Goal: Task Accomplishment & Management: Complete application form

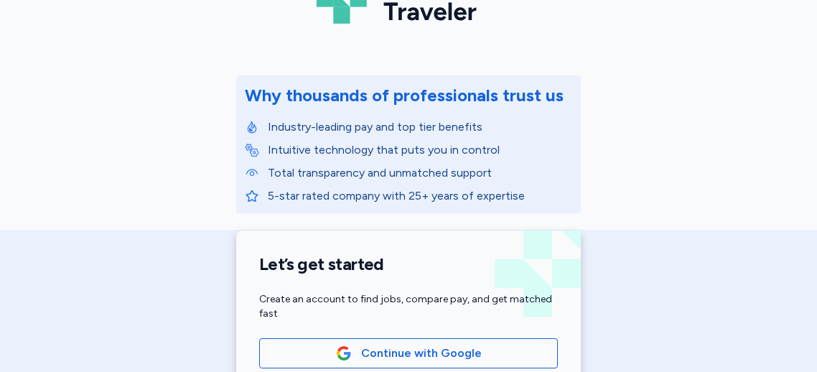
scroll to position [266, 0]
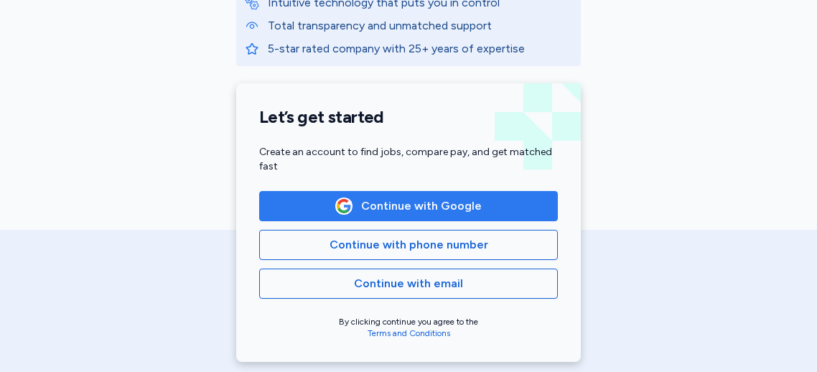
click at [394, 206] on span "Continue with Google" at bounding box center [421, 205] width 121 height 17
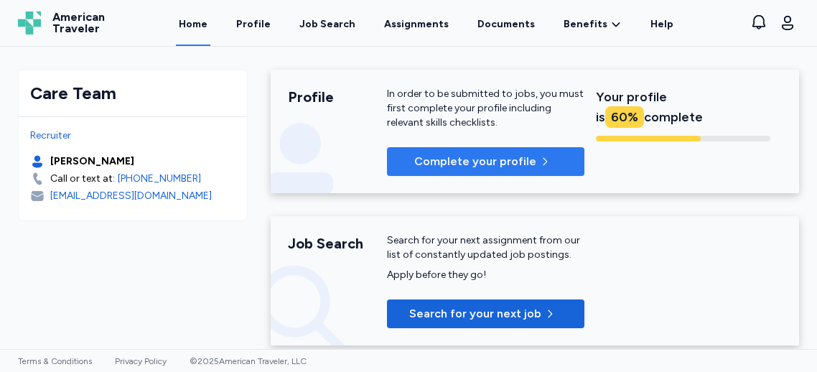
click at [445, 157] on p "Complete your profile" at bounding box center [475, 161] width 122 height 17
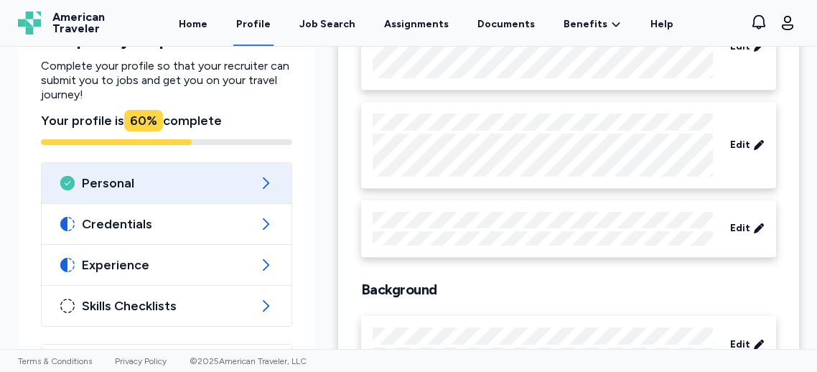
scroll to position [252, 0]
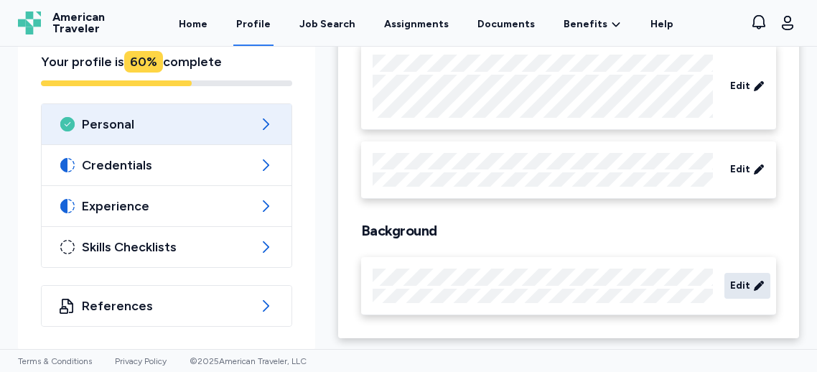
click at [747, 288] on span "Edit" at bounding box center [740, 286] width 20 height 14
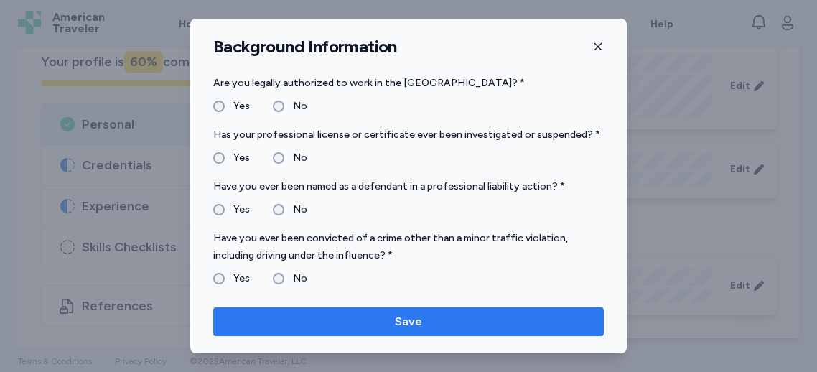
click at [406, 317] on span "Save" at bounding box center [408, 321] width 27 height 17
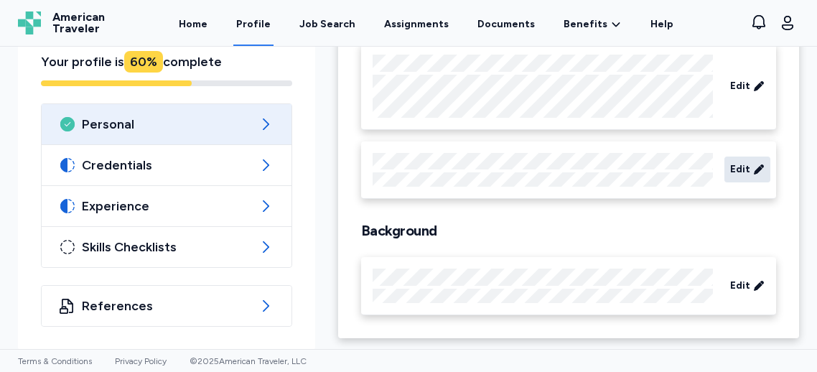
click at [756, 165] on icon at bounding box center [758, 169] width 11 height 14
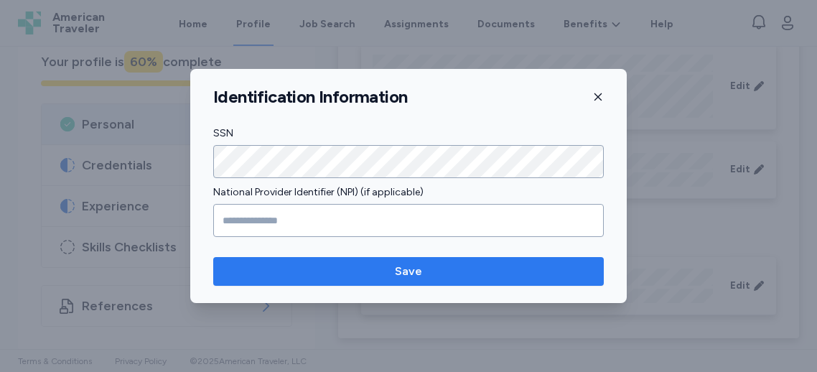
click at [353, 271] on span "Save" at bounding box center [409, 271] width 368 height 17
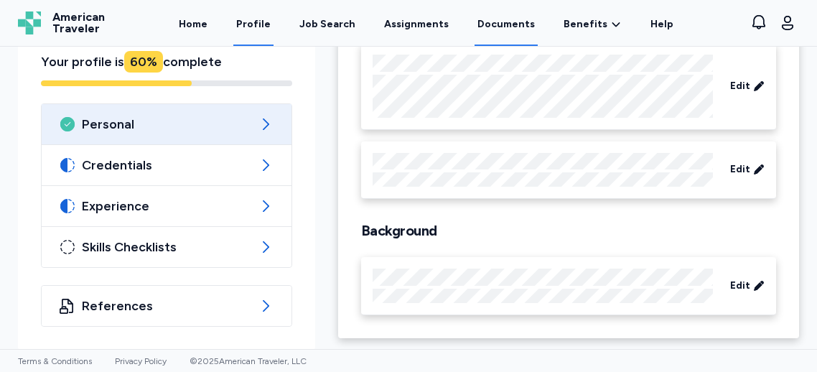
click at [503, 24] on link "Documents" at bounding box center [506, 23] width 63 height 45
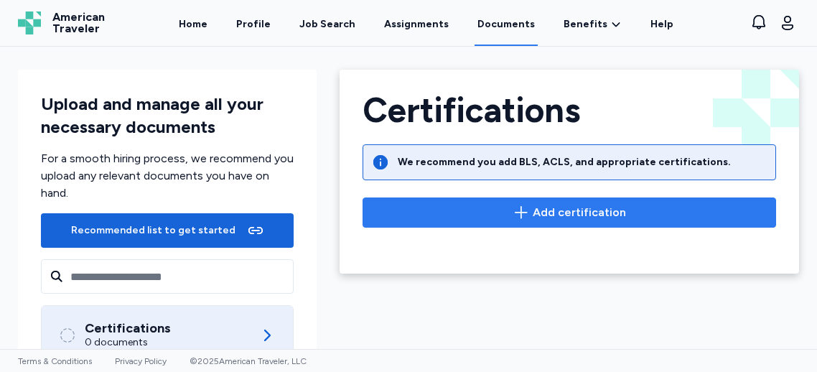
click at [607, 210] on span "Add certification" at bounding box center [579, 212] width 93 height 17
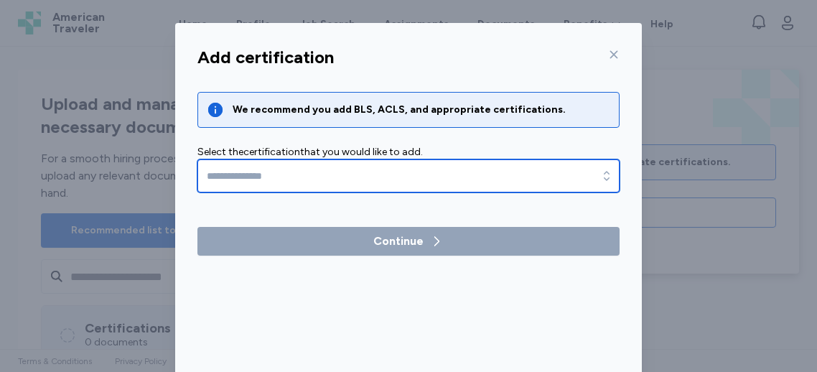
click at [345, 169] on input "text" at bounding box center [408, 175] width 422 height 33
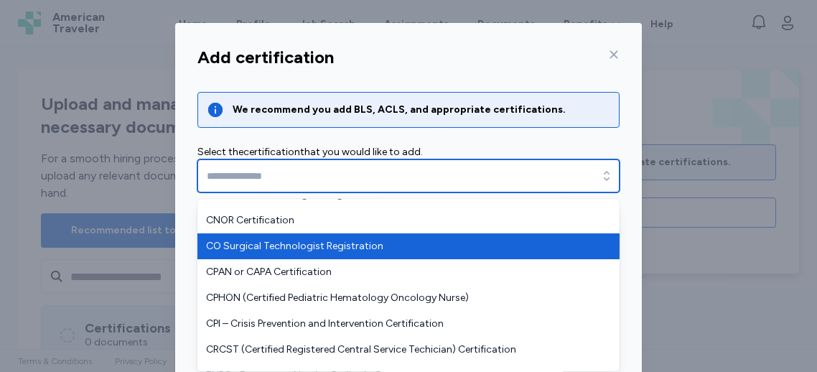
scroll to position [738, 0]
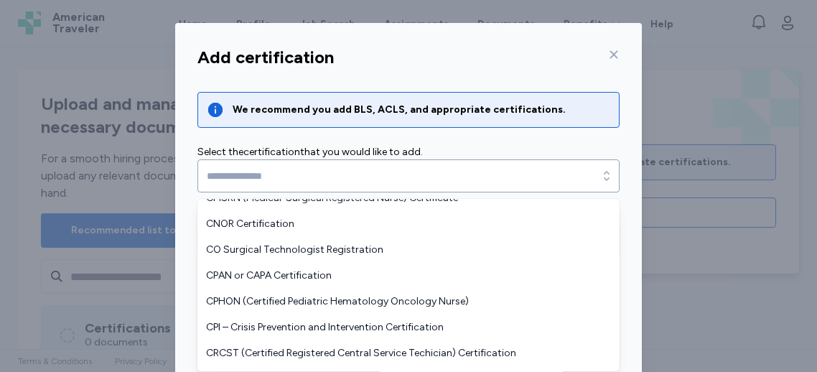
click at [605, 55] on div "Add certification We recommend you add BLS, ACLS, and appropriate certification…" at bounding box center [408, 282] width 467 height 485
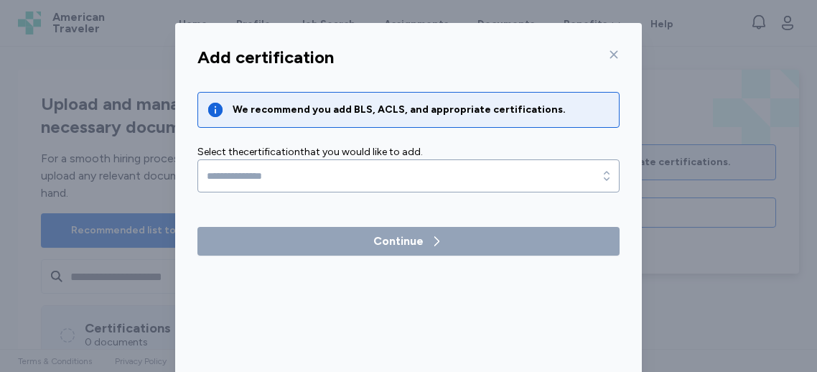
click at [622, 50] on div "Add certification" at bounding box center [408, 57] width 445 height 34
click at [617, 52] on icon at bounding box center [614, 55] width 8 height 8
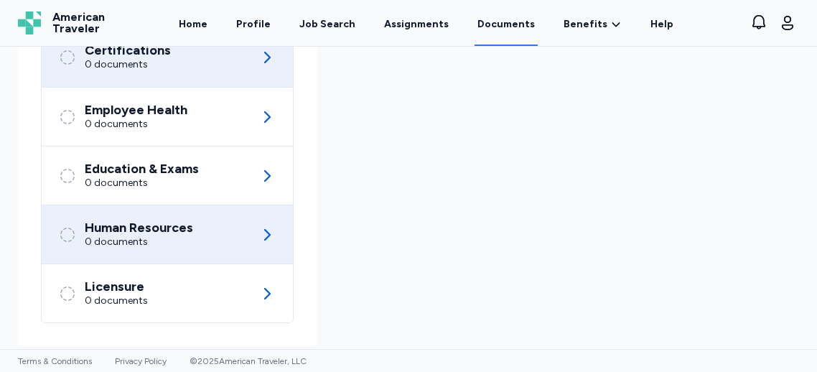
scroll to position [286, 0]
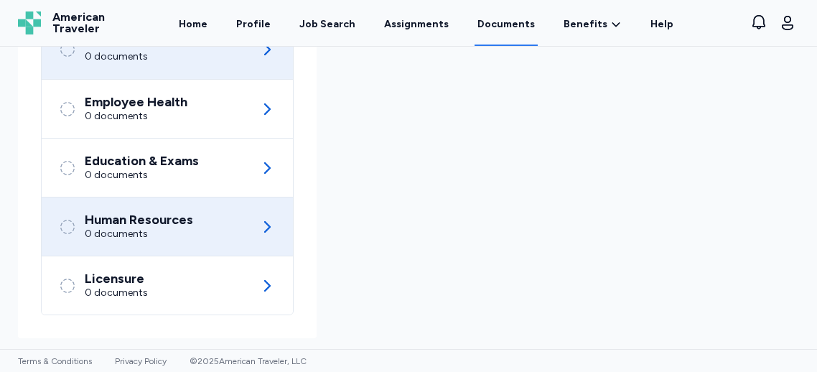
click at [189, 222] on div "Human Resources" at bounding box center [139, 220] width 108 height 14
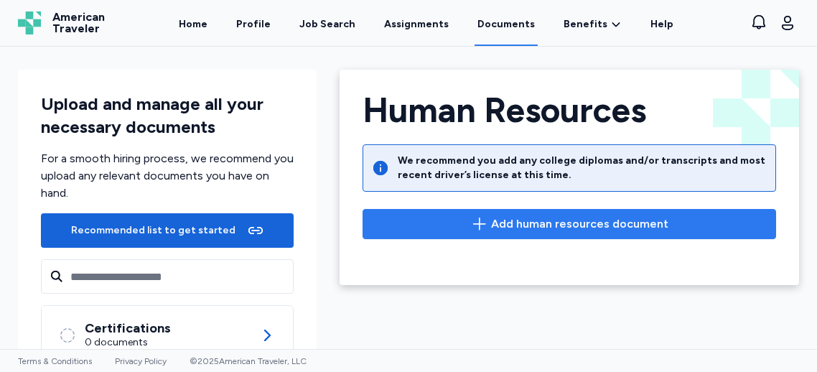
click at [628, 227] on span "Add human resources document" at bounding box center [579, 223] width 177 height 17
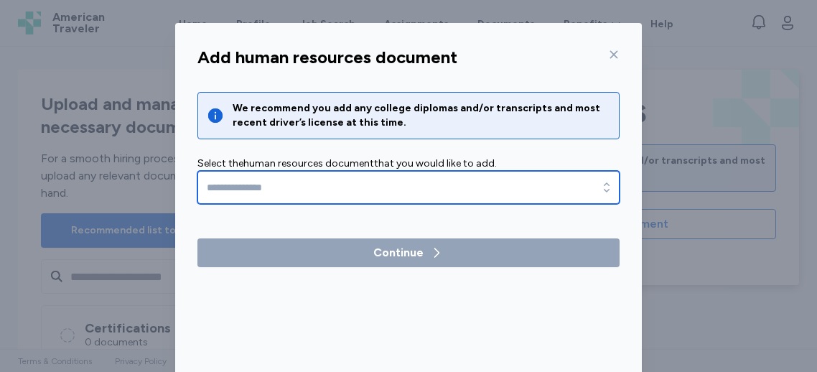
click at [329, 178] on input "text" at bounding box center [408, 187] width 422 height 33
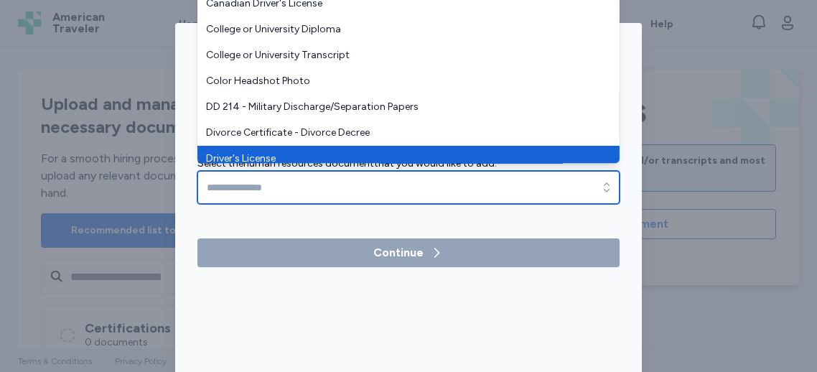
type input "**********"
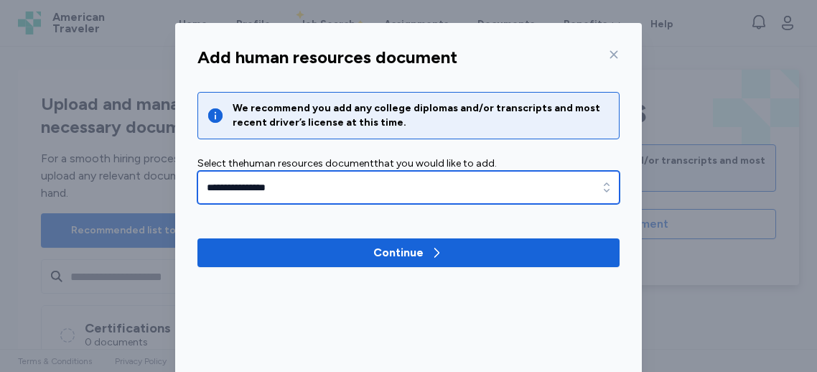
drag, startPoint x: 255, startPoint y: 157, endPoint x: 264, endPoint y: 156, distance: 8.6
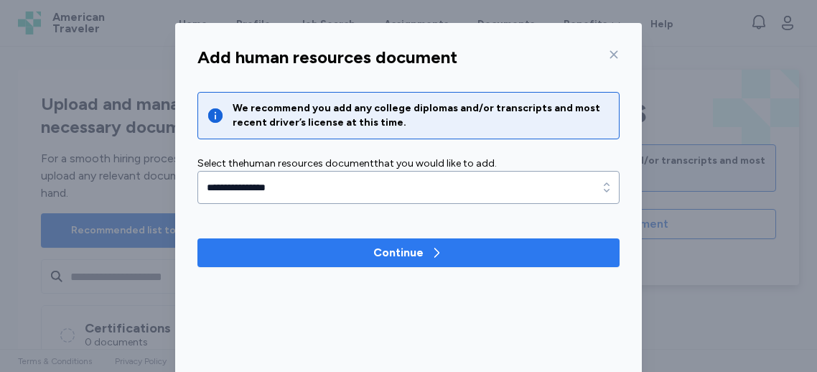
click at [381, 244] on div "Continue" at bounding box center [398, 252] width 50 height 17
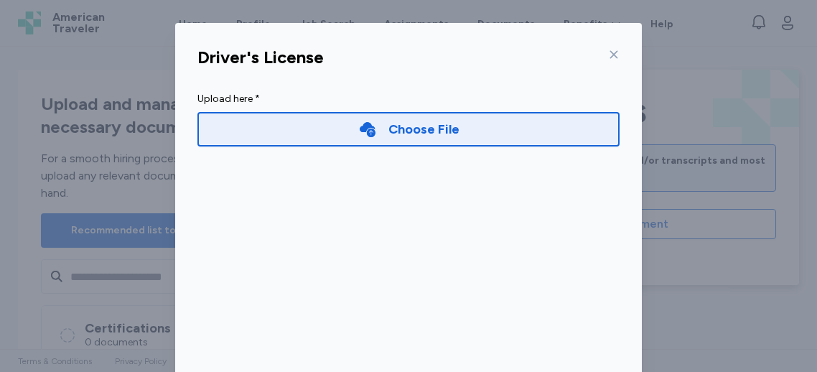
click at [438, 129] on div "Choose File" at bounding box center [424, 129] width 71 height 20
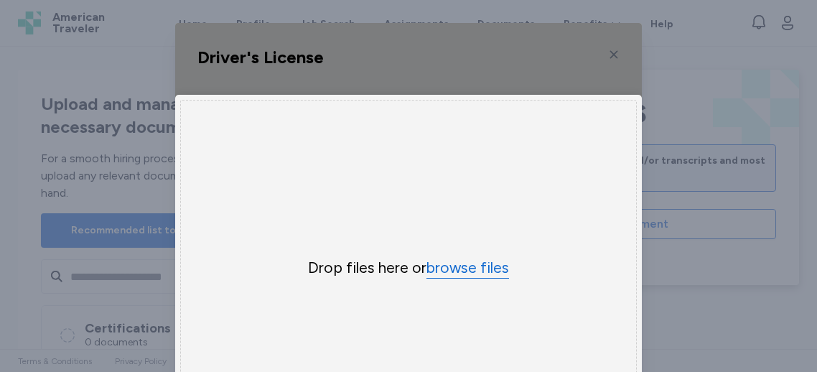
click at [480, 269] on button "browse files" at bounding box center [468, 268] width 83 height 21
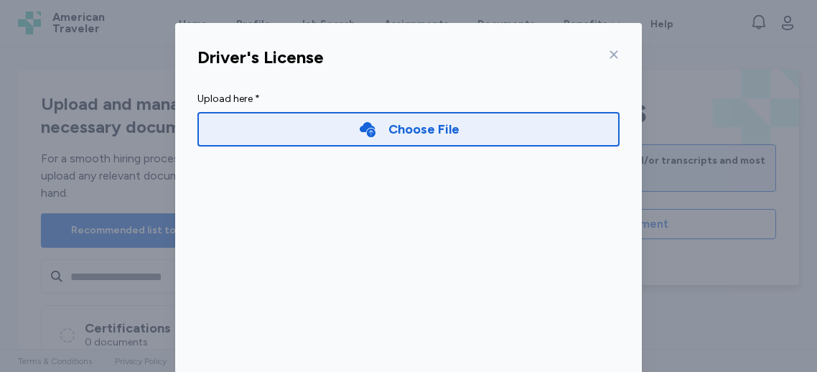
click at [326, 124] on div "Choose File" at bounding box center [408, 129] width 422 height 34
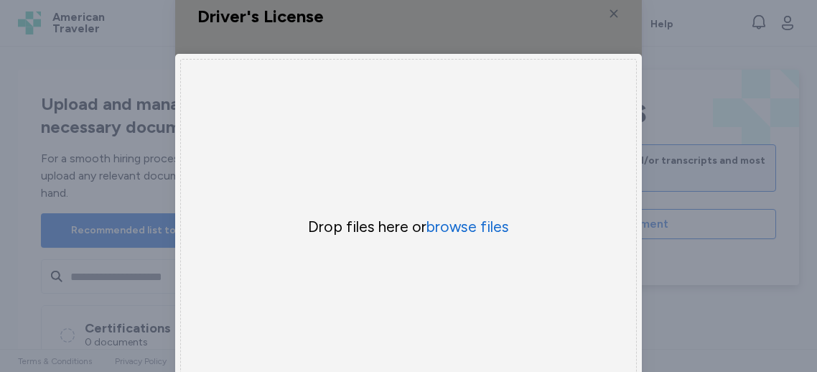
scroll to position [75, 0]
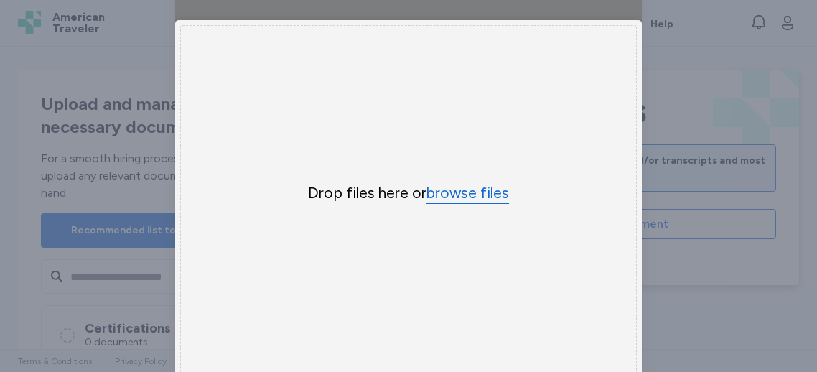
click at [480, 187] on button "browse files" at bounding box center [468, 193] width 83 height 21
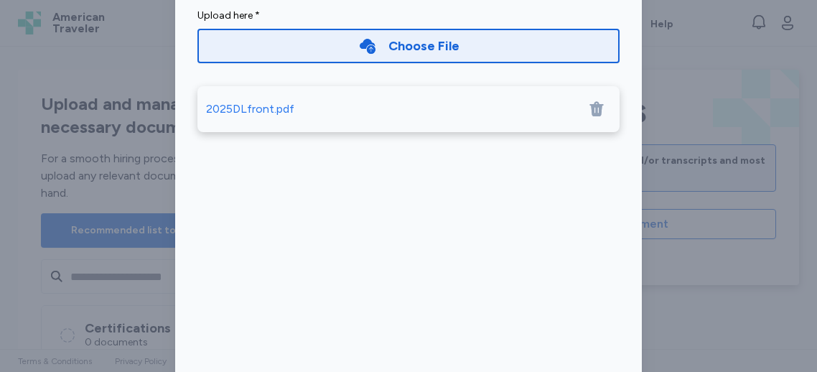
click at [513, 50] on div "Choose File" at bounding box center [408, 46] width 422 height 34
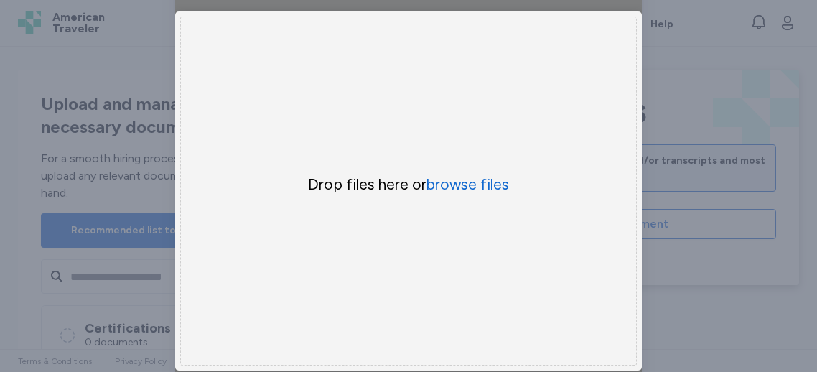
click at [461, 177] on button "browse files" at bounding box center [468, 185] width 83 height 21
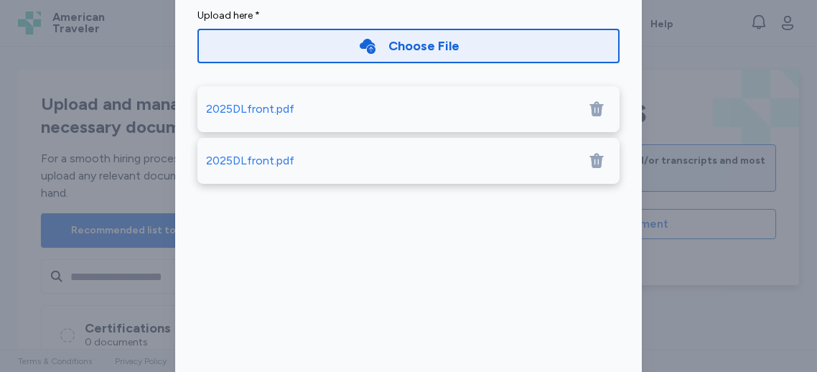
click at [597, 163] on icon at bounding box center [597, 161] width 14 height 15
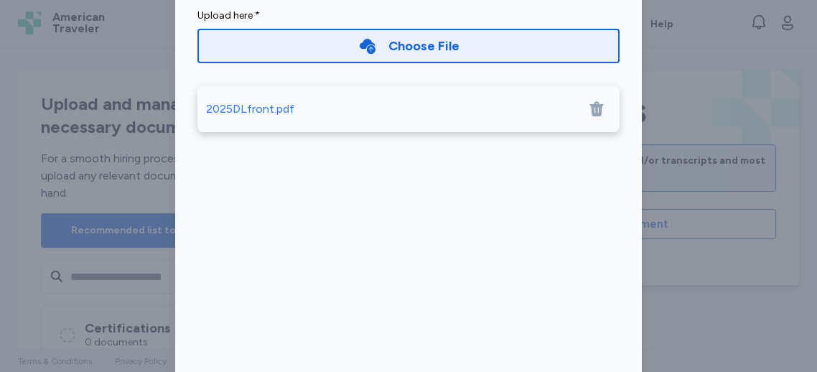
click at [518, 45] on div "Choose File" at bounding box center [408, 46] width 422 height 34
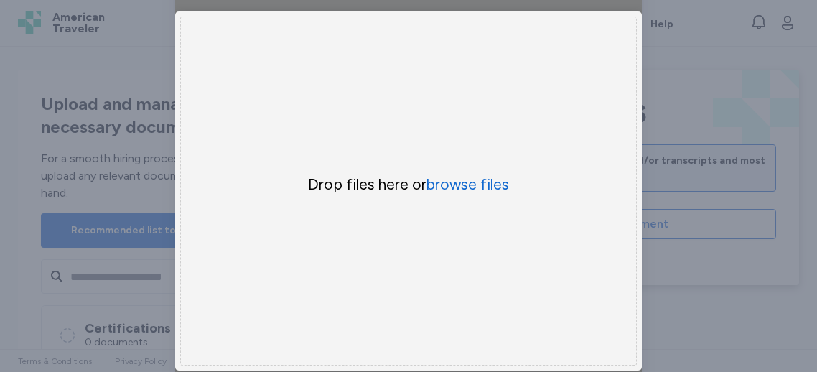
click at [480, 192] on button "browse files" at bounding box center [468, 185] width 83 height 21
click at [329, 243] on div "Driver's License Upload here * Choose File × Drop your files here Drop files he…" at bounding box center [408, 199] width 467 height 485
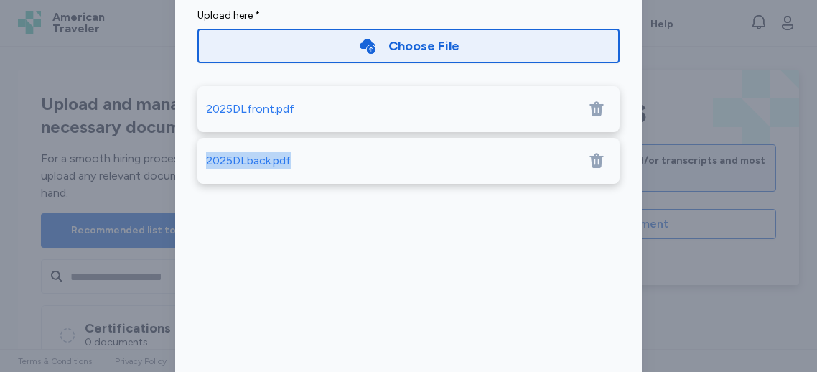
click at [333, 281] on div "Driver's License Upload here * Choose File 2025DLfront.pdf 2025DLback.pdf Save" at bounding box center [408, 199] width 467 height 485
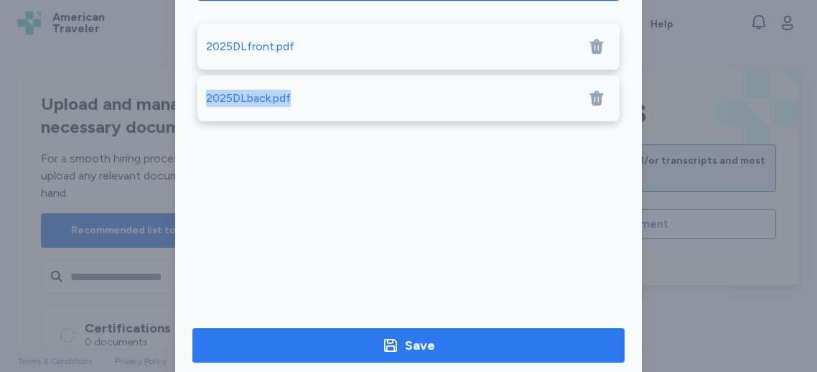
scroll to position [176, 0]
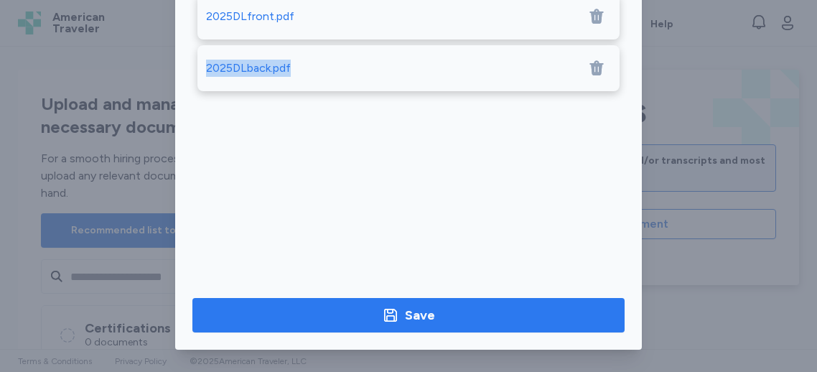
click at [431, 300] on button "Save" at bounding box center [408, 315] width 432 height 34
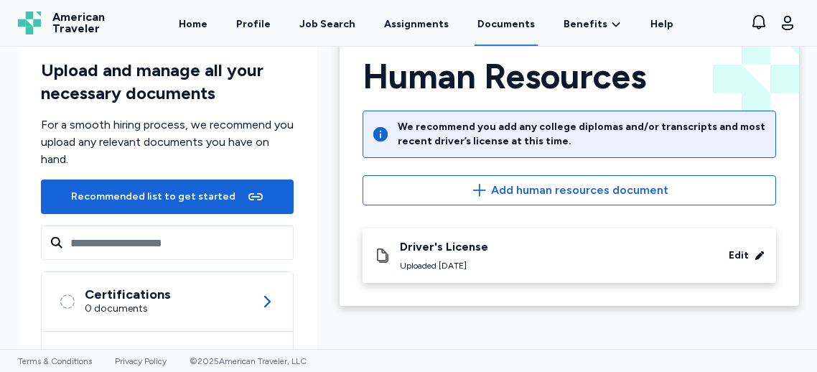
scroll to position [35, 0]
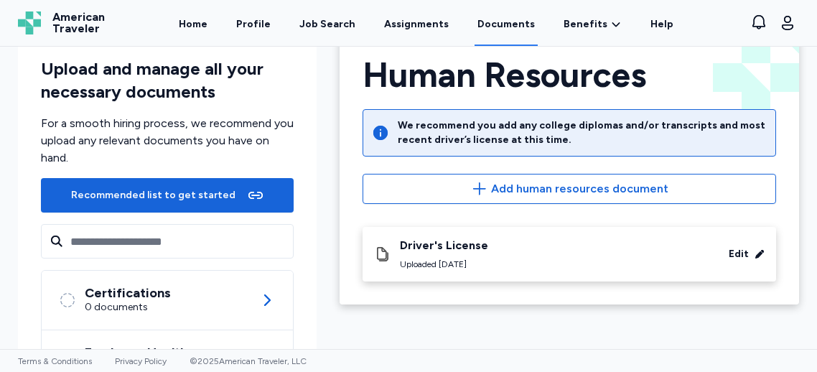
click at [576, 248] on div "Driver's License Uploaded [DATE] Edit" at bounding box center [569, 254] width 391 height 32
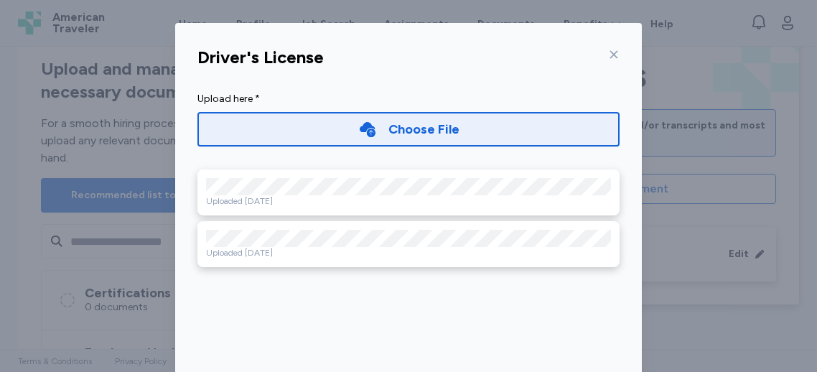
click at [612, 55] on icon at bounding box center [613, 54] width 11 height 11
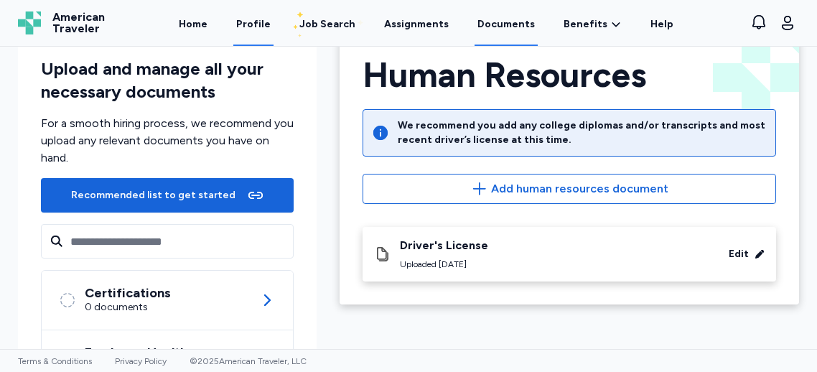
click at [251, 23] on link "Profile" at bounding box center [253, 23] width 40 height 45
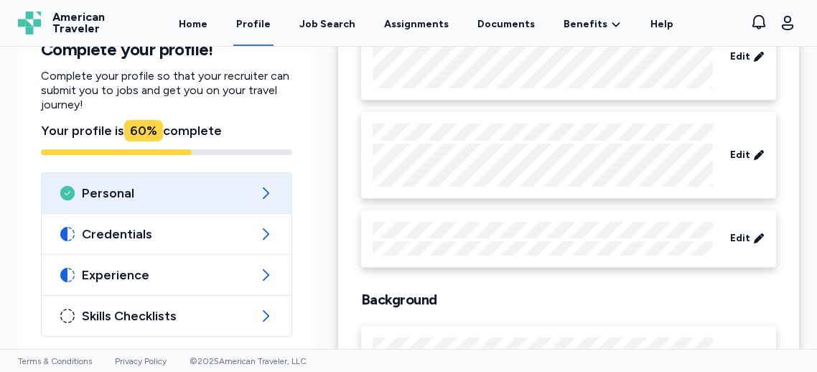
scroll to position [187, 0]
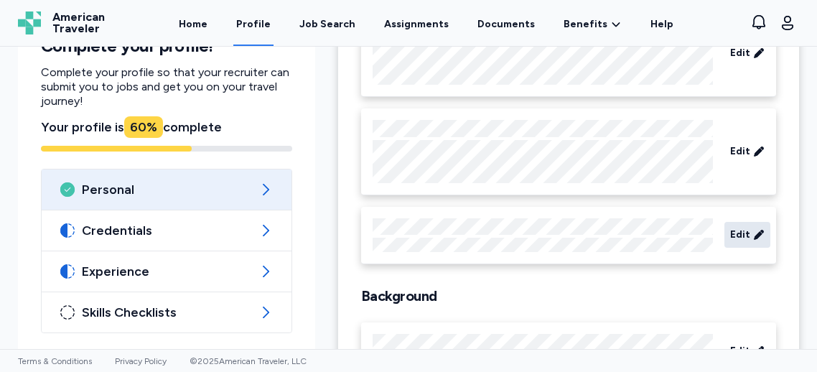
click at [753, 233] on icon at bounding box center [758, 235] width 11 height 14
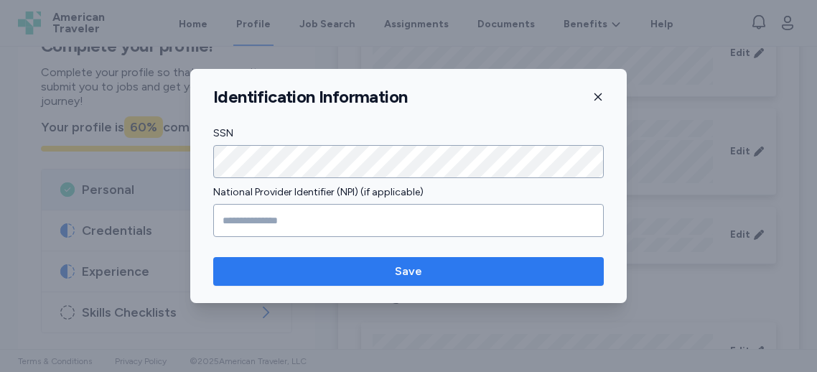
click at [359, 274] on span "Save" at bounding box center [409, 271] width 368 height 17
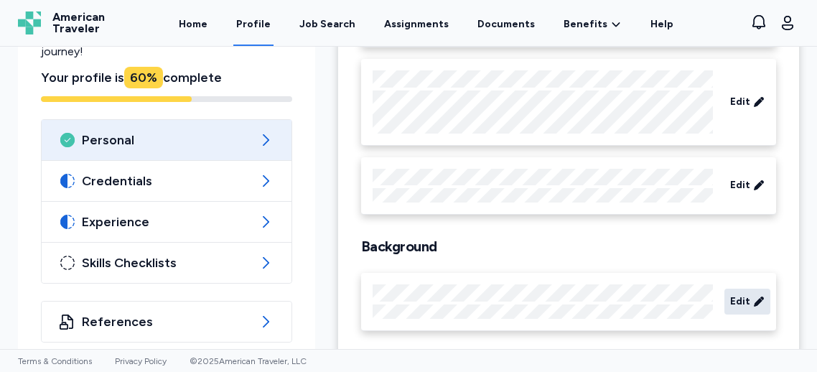
scroll to position [240, 0]
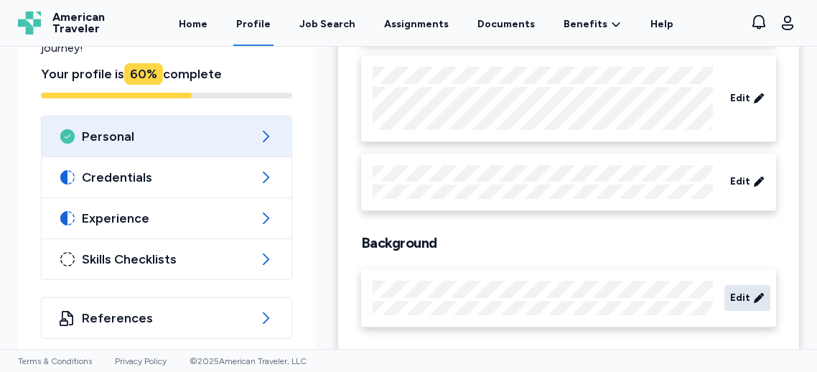
click at [753, 291] on icon at bounding box center [758, 298] width 11 height 14
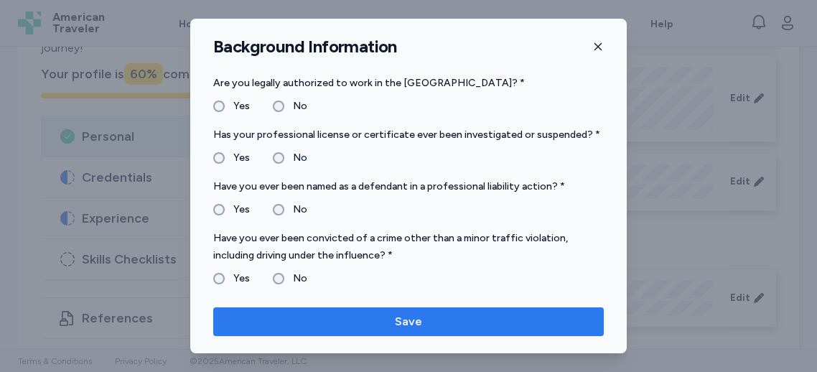
click at [434, 320] on span "Save" at bounding box center [409, 321] width 368 height 17
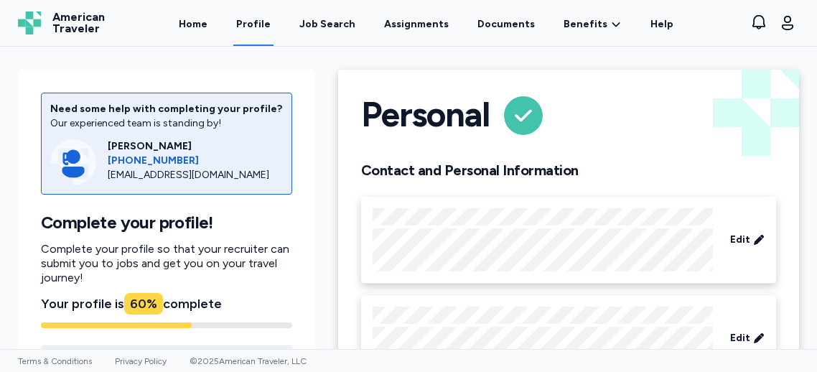
scroll to position [252, 0]
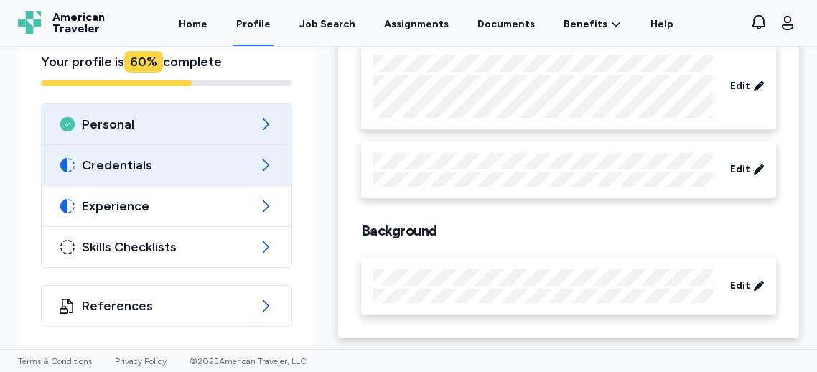
click at [160, 167] on span "Credentials" at bounding box center [166, 165] width 169 height 17
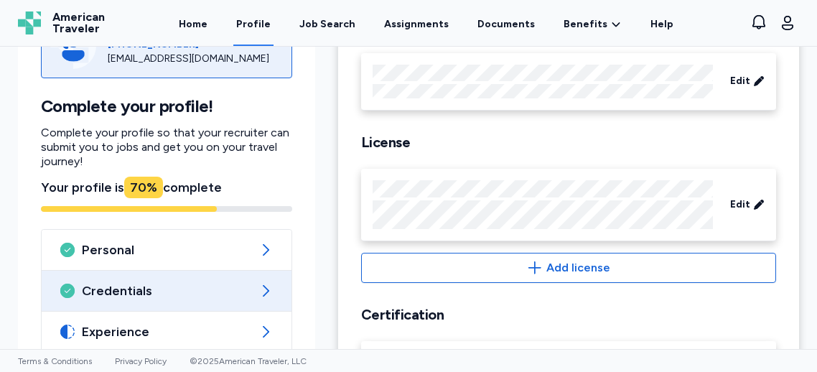
scroll to position [491, 0]
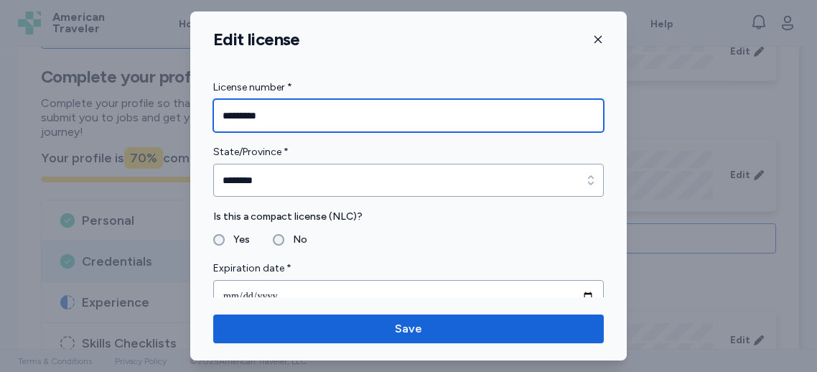
click at [390, 127] on input "*********" at bounding box center [408, 115] width 391 height 33
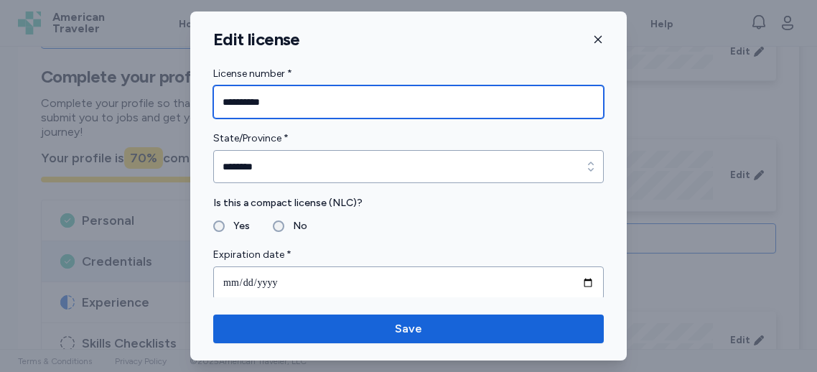
scroll to position [22, 0]
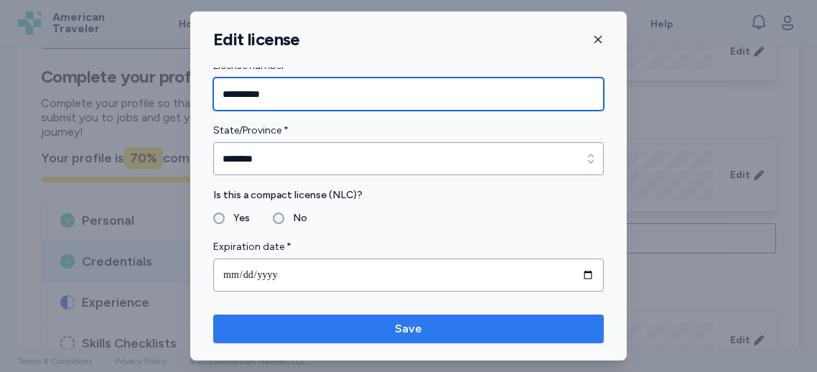
type input "**********"
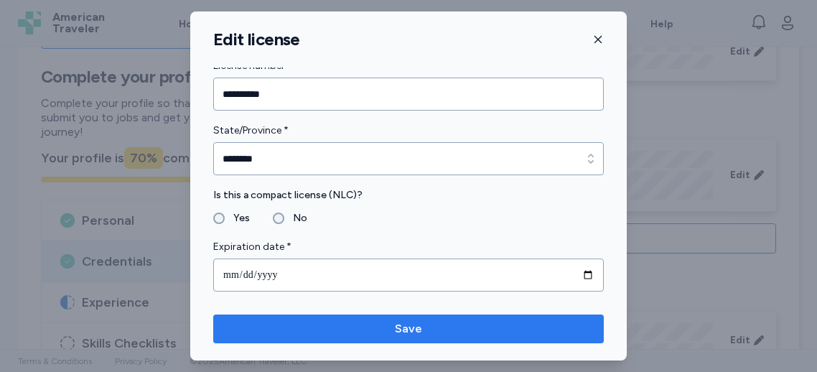
click at [381, 327] on span "Save" at bounding box center [409, 328] width 368 height 17
